Goal: Task Accomplishment & Management: Manage account settings

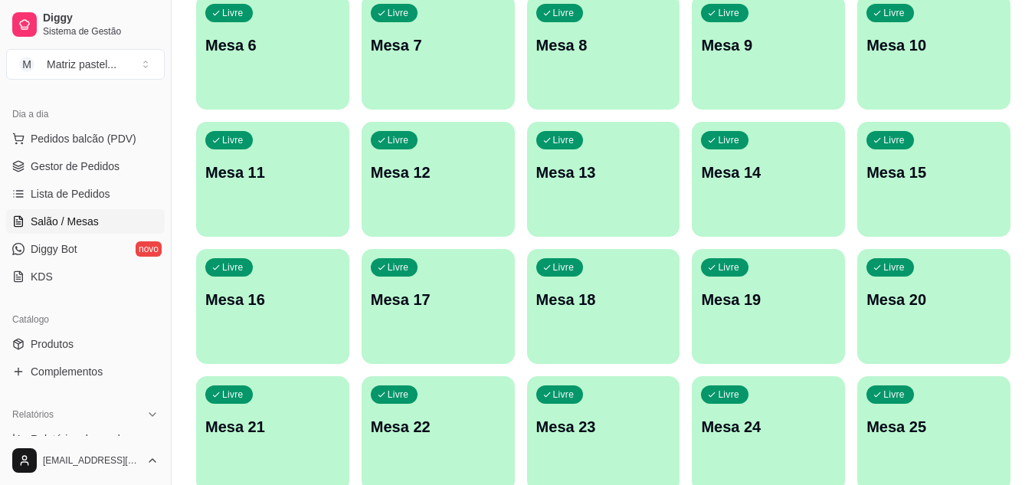
scroll to position [366, 0]
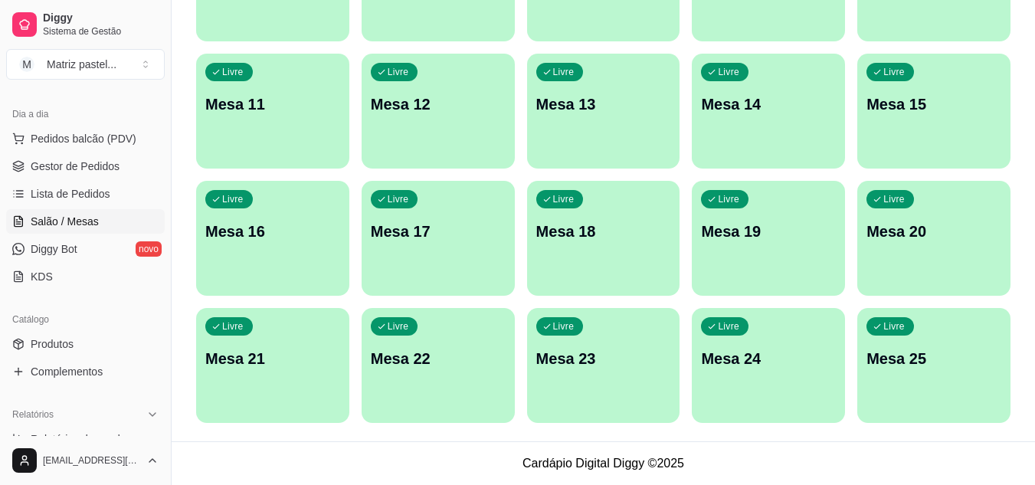
click at [849, 365] on div "Livre Mesa 1 Livre Mesa 2 Livre Mesa 3 Livre Mesa 4 Livre Mesa 5 Livre Mesa 6 L…" at bounding box center [603, 110] width 814 height 623
click at [877, 365] on p "Mesa 25" at bounding box center [934, 359] width 131 height 21
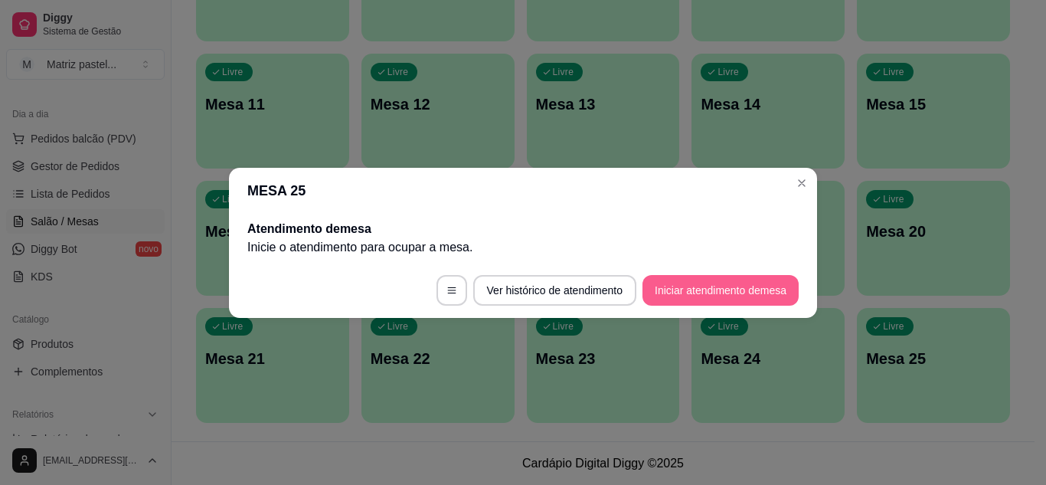
click at [702, 302] on button "Iniciar atendimento de mesa" at bounding box center [721, 290] width 156 height 31
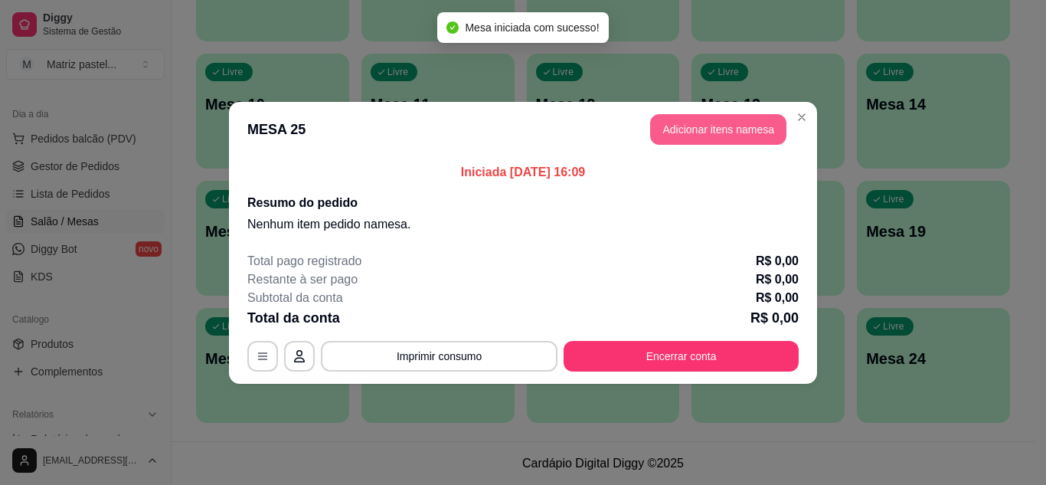
click at [732, 133] on button "Adicionar itens na mesa" at bounding box center [718, 129] width 136 height 31
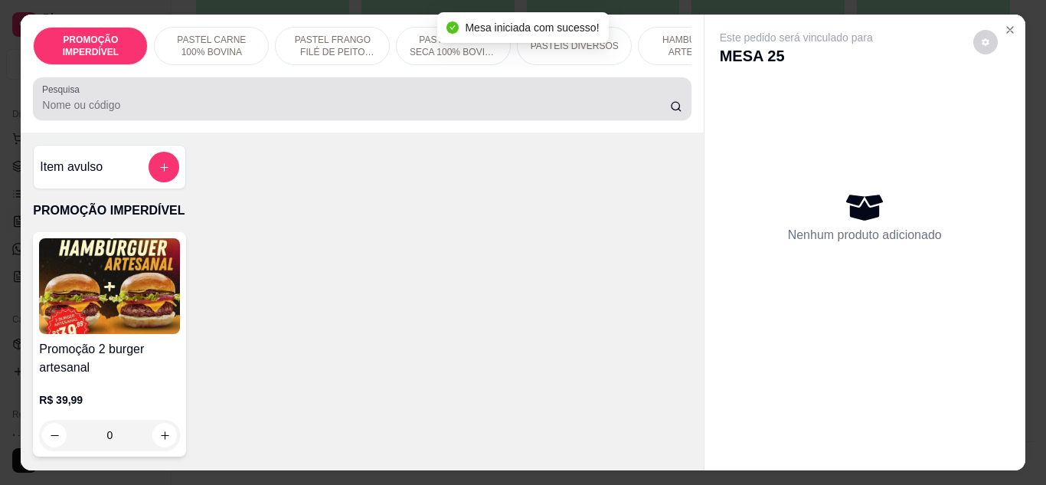
click at [509, 120] on div "Pesquisa" at bounding box center [362, 98] width 658 height 43
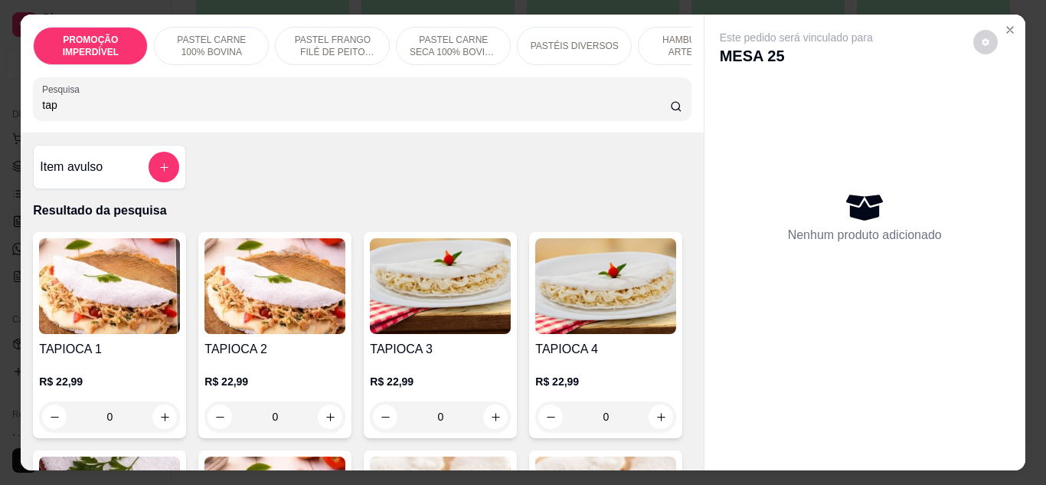
type input "tap"
click at [326, 419] on div "0" at bounding box center [275, 416] width 141 height 31
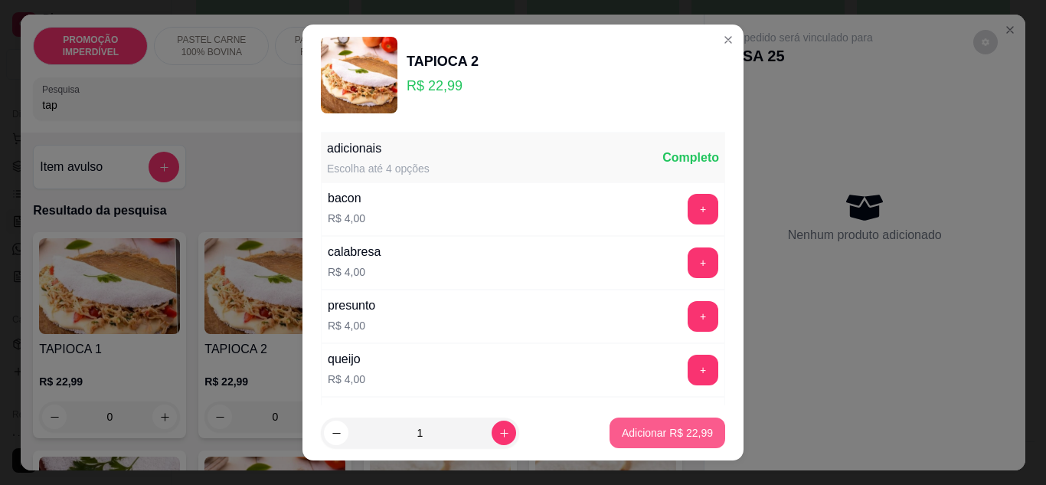
click at [627, 438] on p "Adicionar R$ 22,99" at bounding box center [667, 432] width 91 height 15
type input "1"
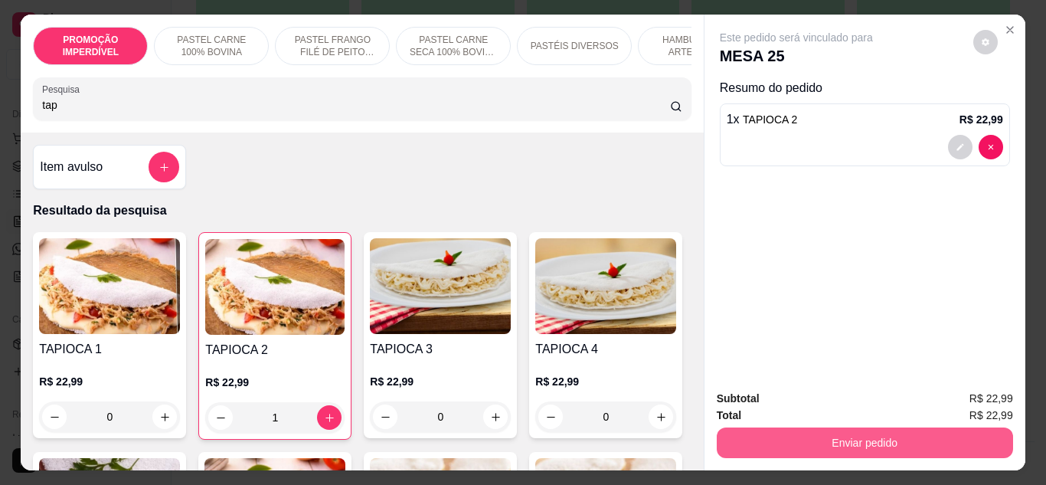
click at [751, 428] on button "Enviar pedido" at bounding box center [865, 442] width 296 height 31
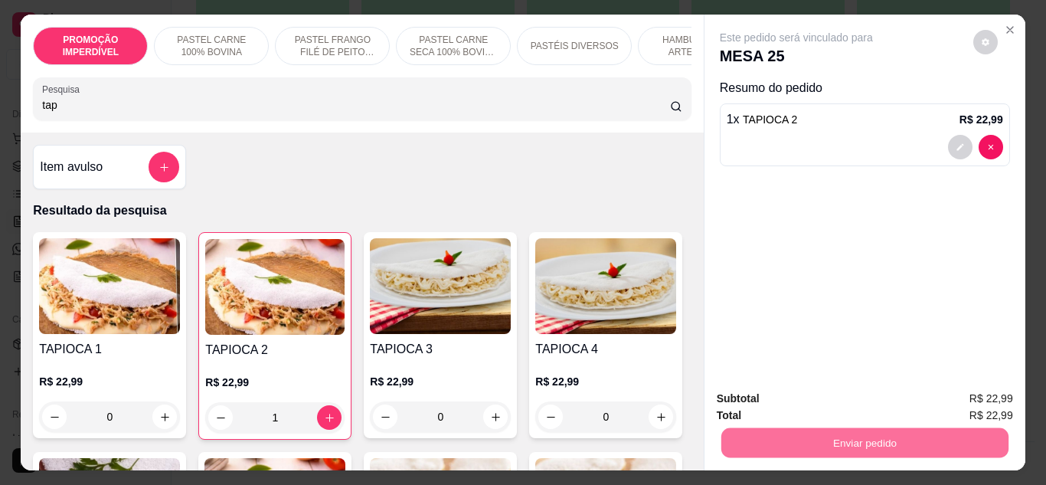
click at [979, 401] on button "Enviar pedido" at bounding box center [973, 399] width 84 height 28
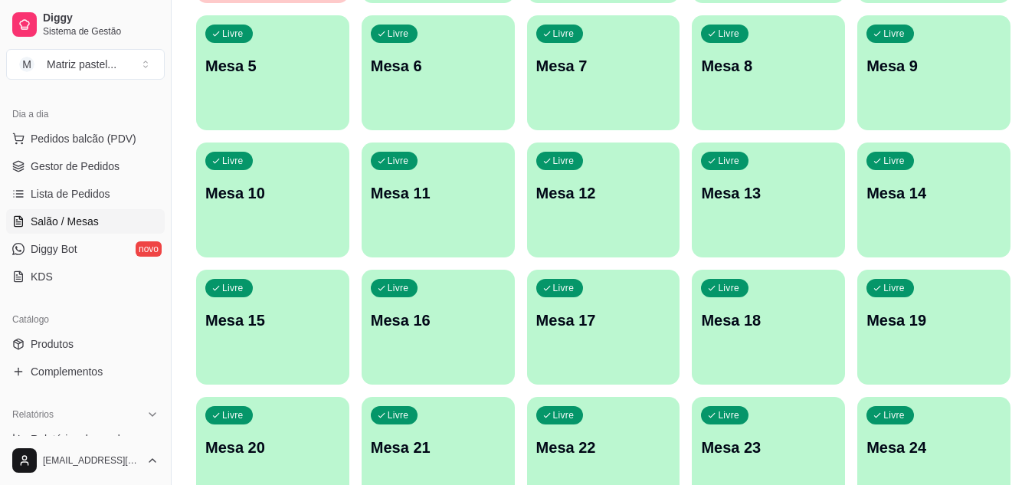
scroll to position [136, 0]
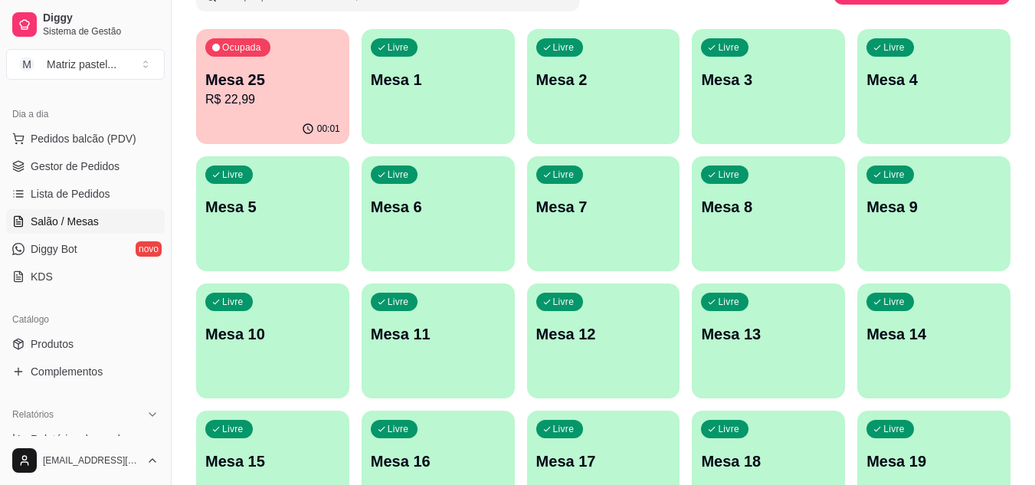
click at [301, 70] on p "Mesa 25" at bounding box center [272, 79] width 135 height 21
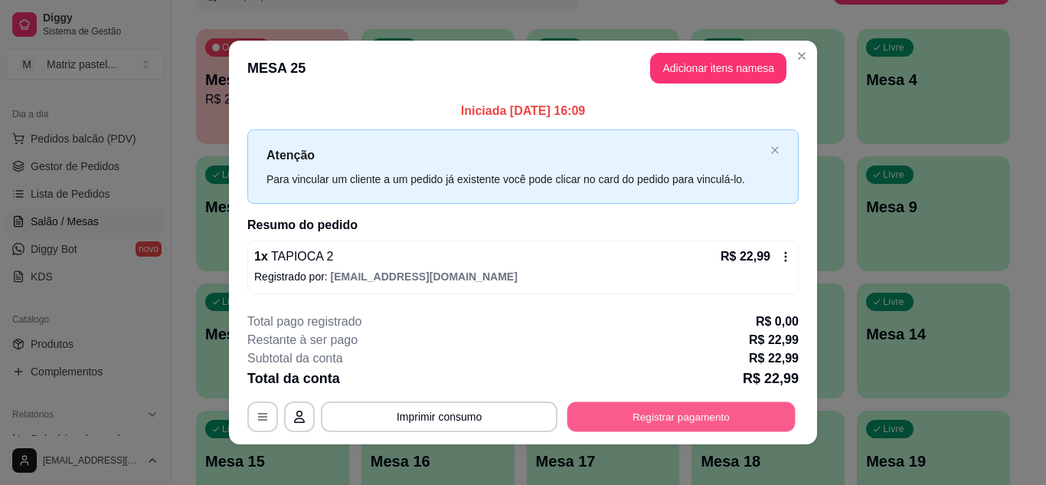
click at [644, 415] on button "Registrar pagamento" at bounding box center [682, 417] width 228 height 30
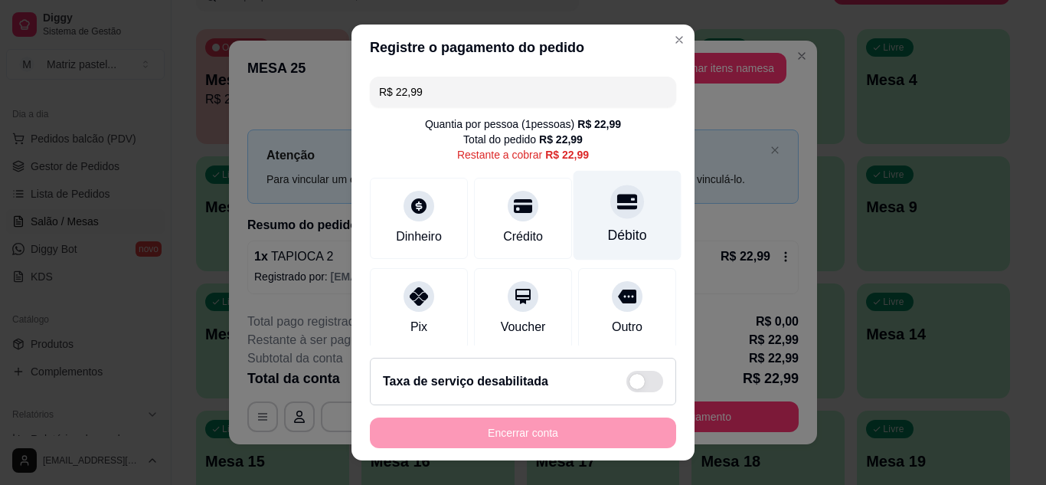
click at [623, 211] on div "Débito" at bounding box center [628, 215] width 108 height 90
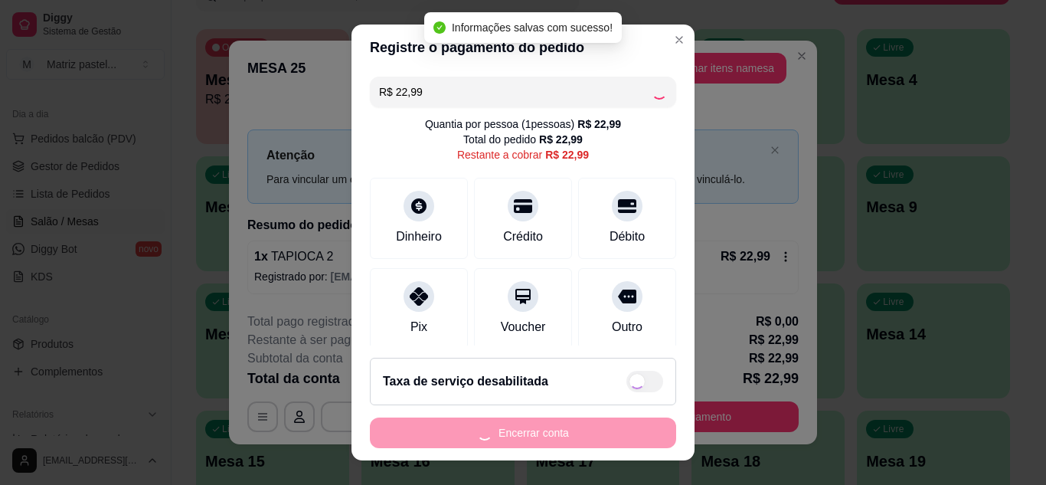
type input "R$ 0,00"
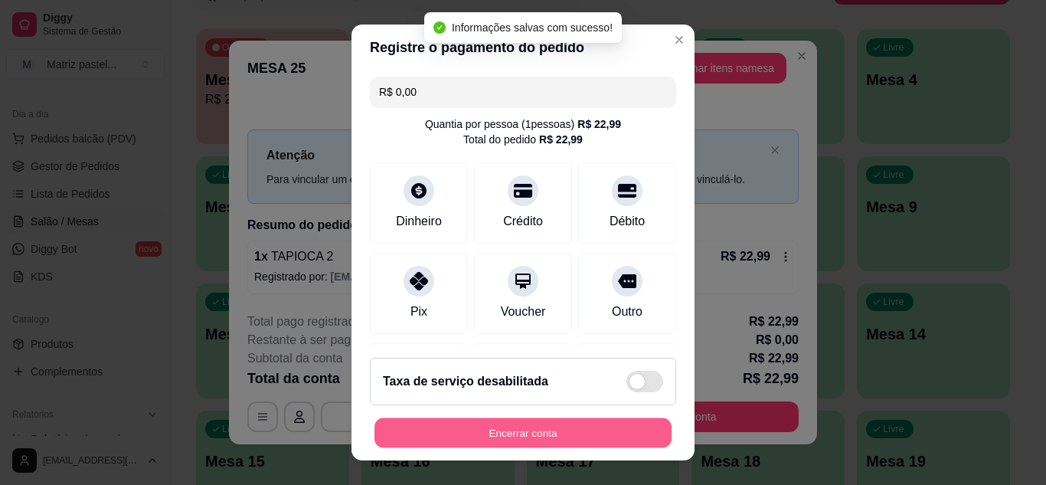
click at [574, 431] on button "Encerrar conta" at bounding box center [523, 433] width 297 height 30
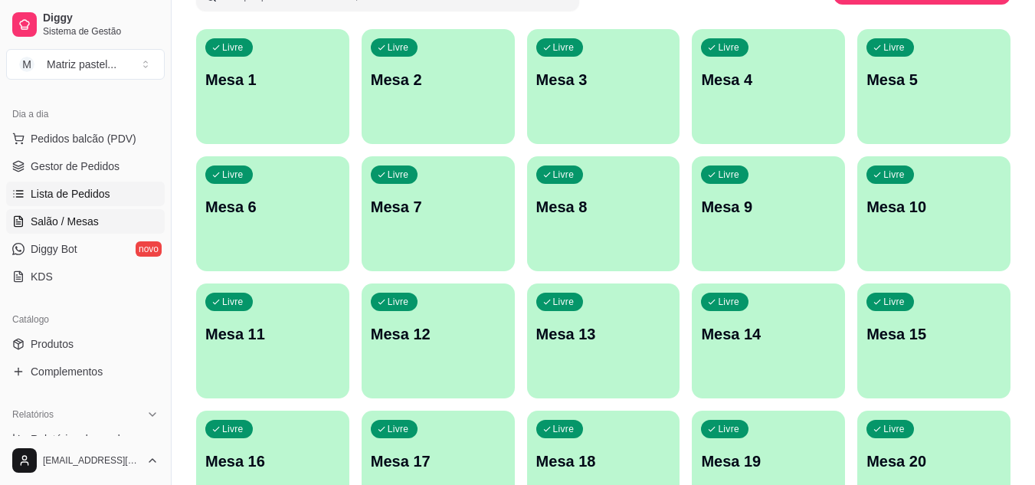
click at [109, 169] on span "Gestor de Pedidos" at bounding box center [75, 166] width 89 height 15
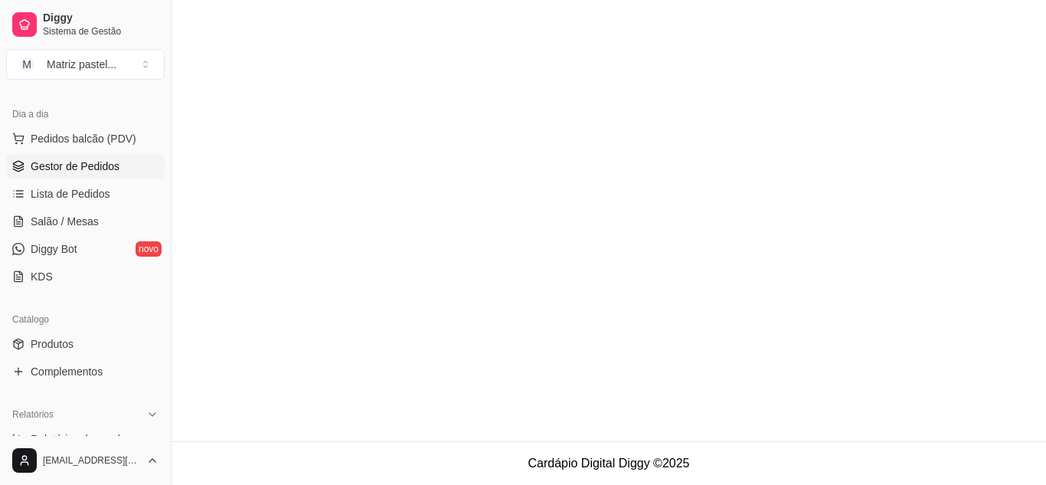
click at [85, 166] on span "Gestor de Pedidos" at bounding box center [75, 166] width 89 height 15
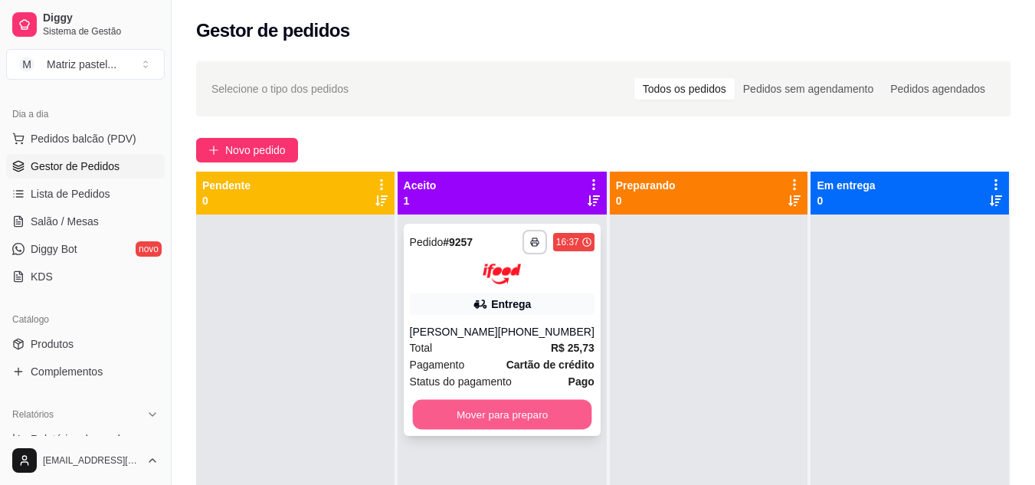
click at [468, 404] on button "Mover para preparo" at bounding box center [501, 414] width 179 height 30
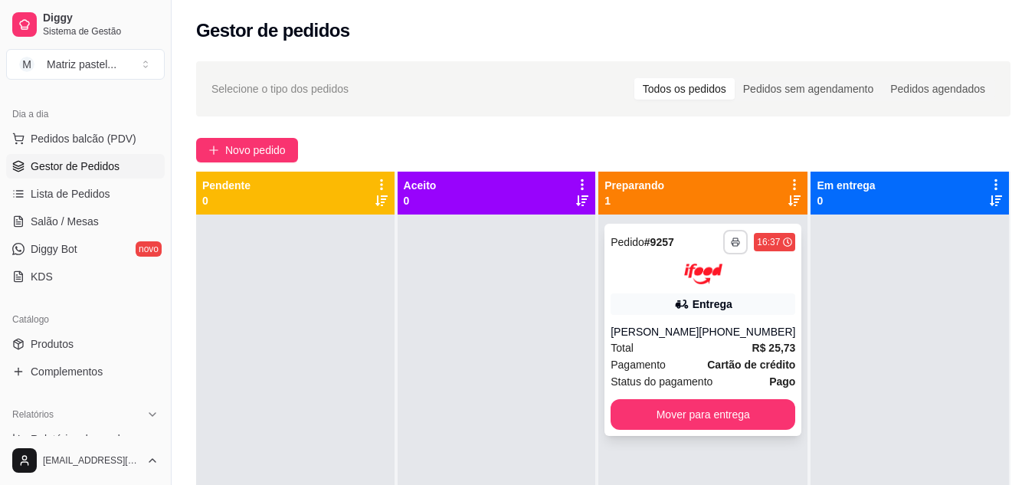
click at [723, 236] on button "button" at bounding box center [735, 242] width 25 height 25
click at [671, 289] on button "IMPRESSORA" at bounding box center [683, 295] width 111 height 25
click at [678, 414] on button "Mover para entrega" at bounding box center [702, 414] width 185 height 31
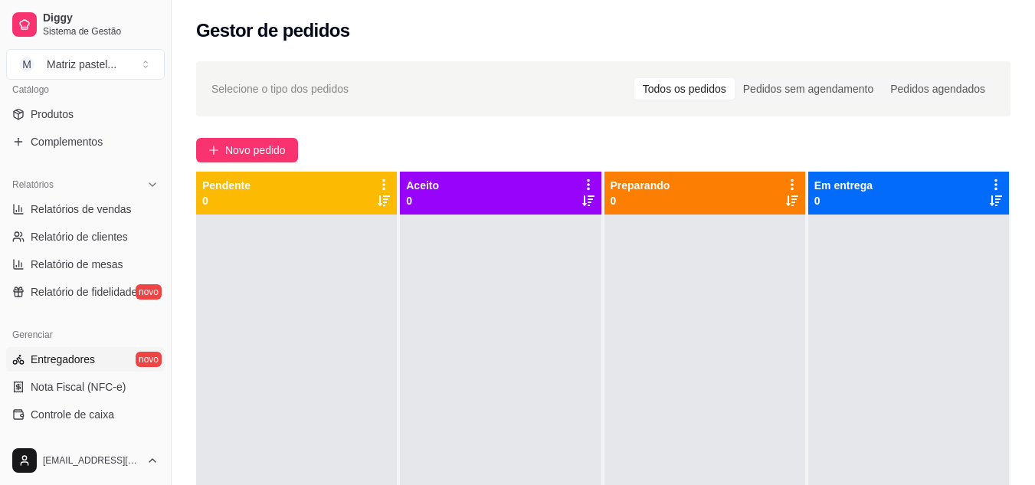
scroll to position [541, 0]
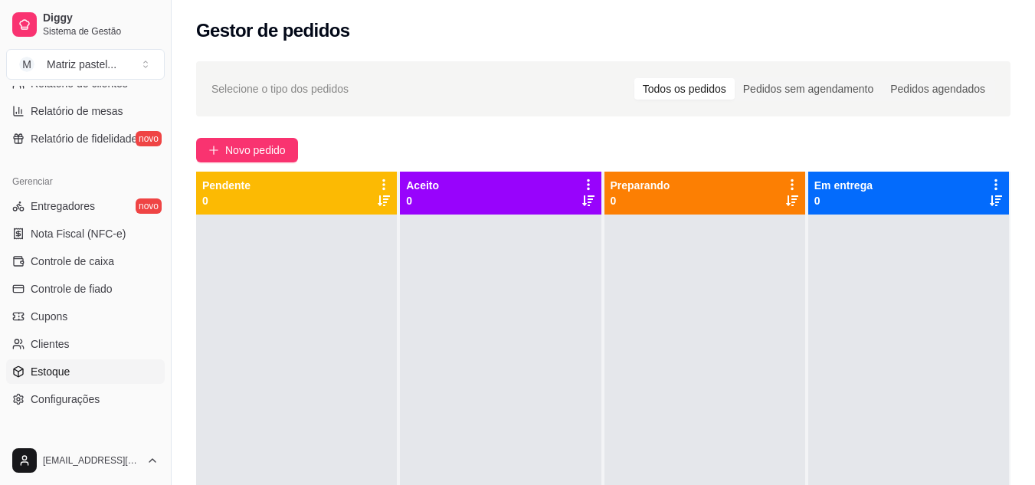
click at [87, 378] on link "Estoque" at bounding box center [85, 371] width 159 height 25
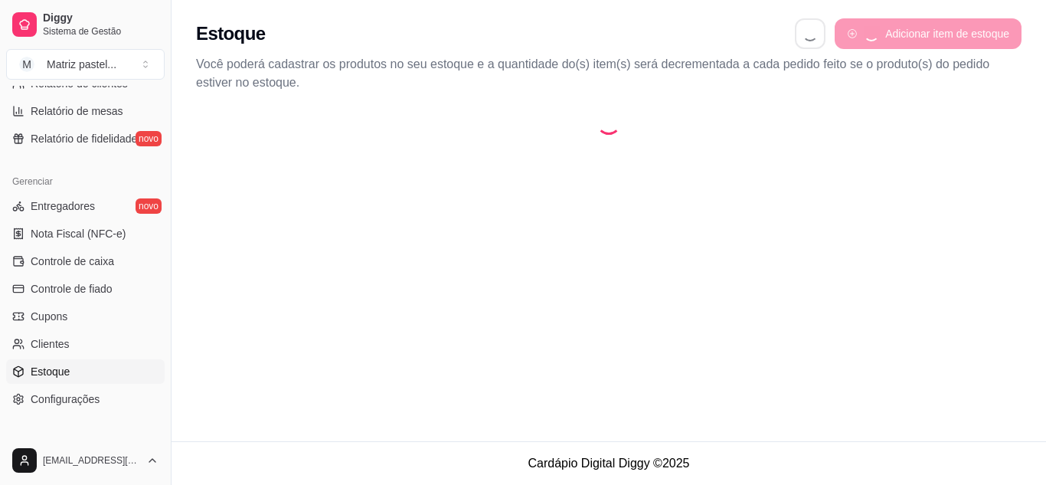
select select "QUANTITY_ORDER"
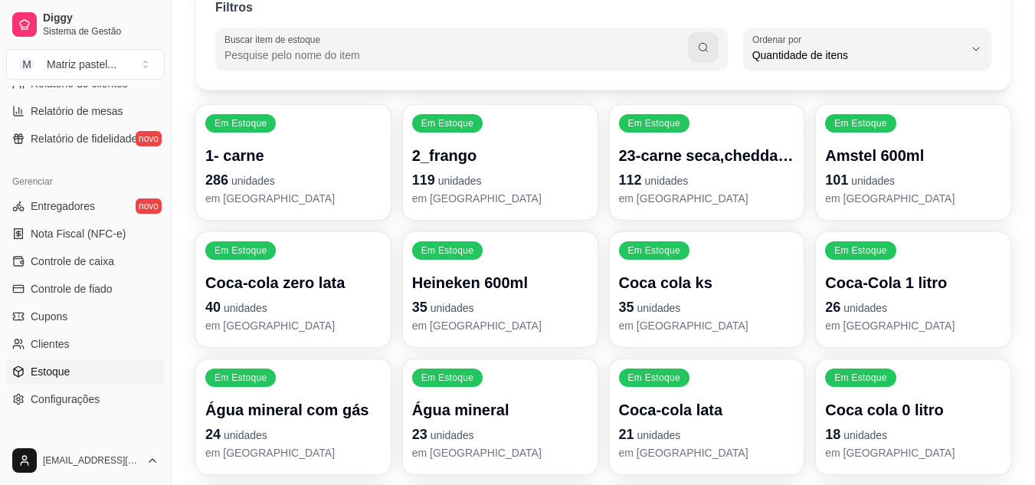
scroll to position [230, 0]
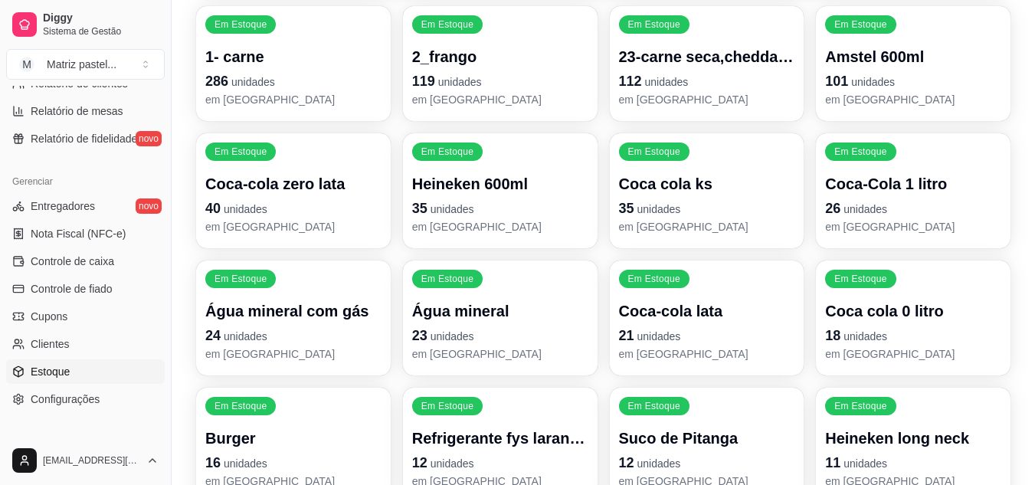
click at [924, 205] on p "26 unidades" at bounding box center [913, 208] width 176 height 21
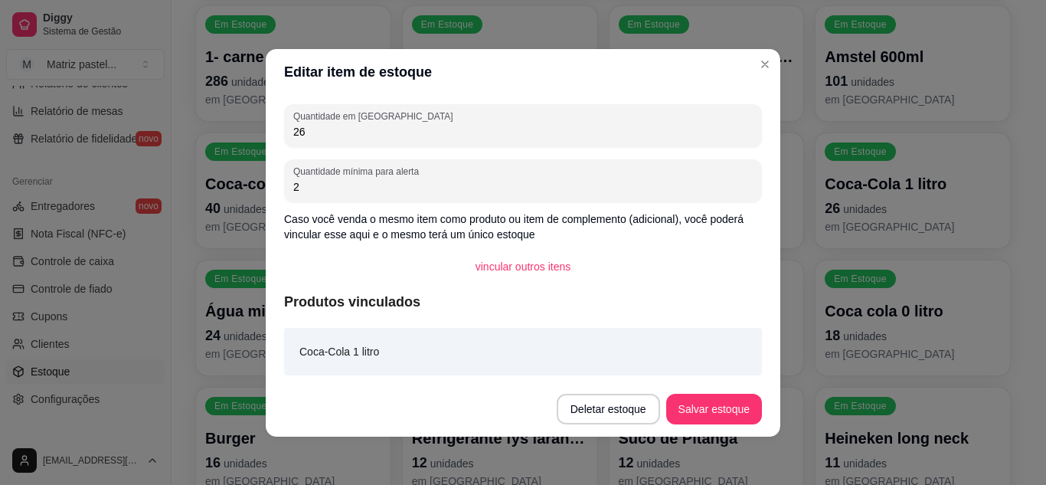
click at [458, 136] on input "26" at bounding box center [523, 131] width 460 height 15
type input "31"
click at [685, 407] on button "Salvar estoque" at bounding box center [714, 409] width 96 height 31
